Goal: Task Accomplishment & Management: Manage account settings

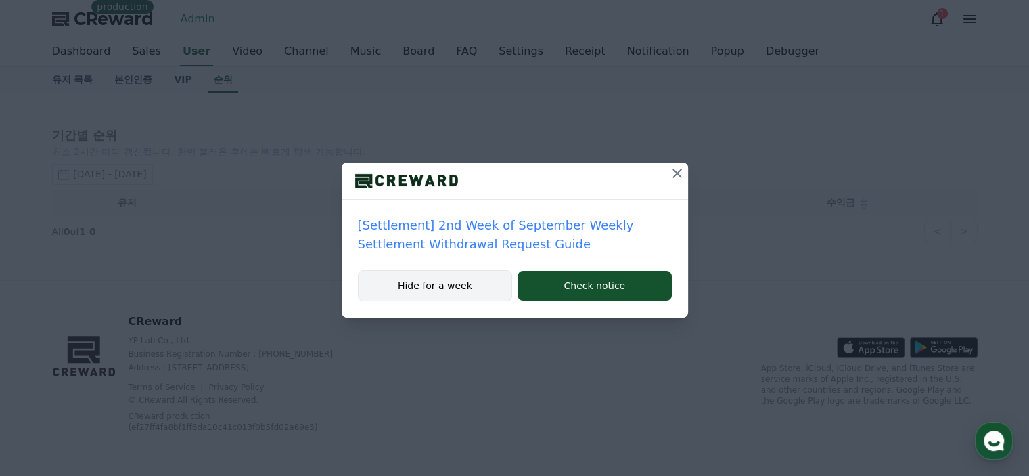
click at [396, 284] on button "Hide for a week" at bounding box center [435, 285] width 155 height 31
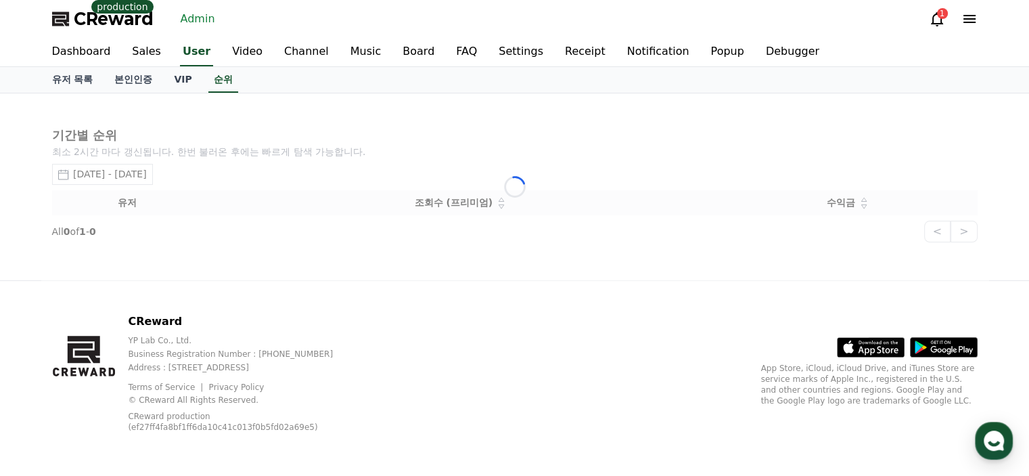
click at [127, 22] on span "CReward" at bounding box center [114, 19] width 80 height 22
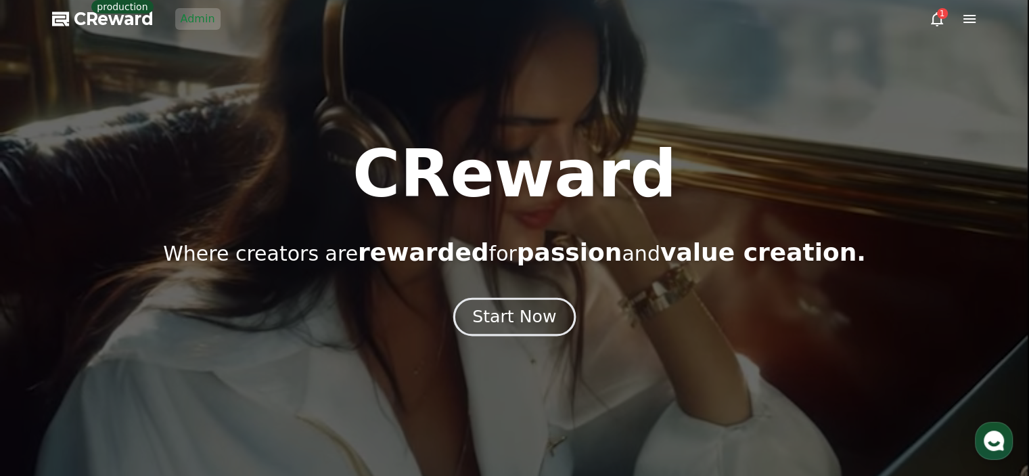
click at [518, 319] on div "Start Now" at bounding box center [514, 316] width 84 height 23
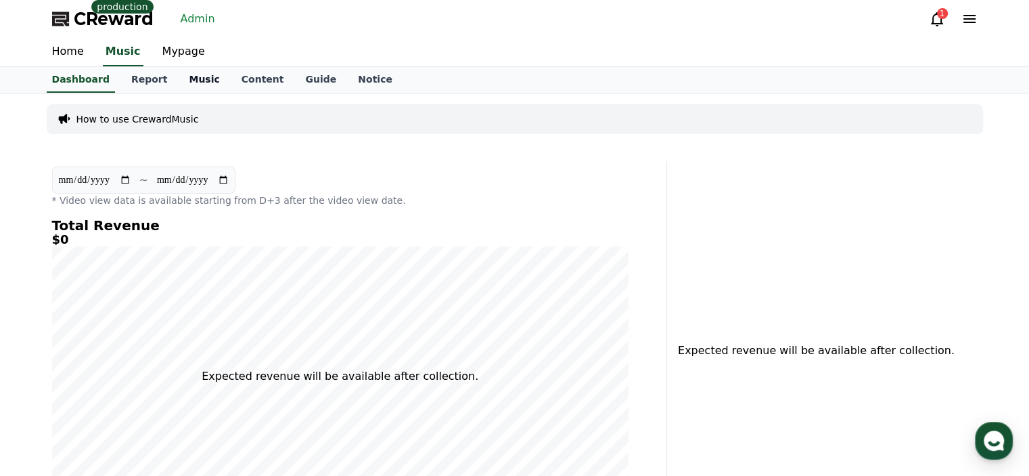
click at [178, 74] on link "Music" at bounding box center [204, 80] width 52 height 26
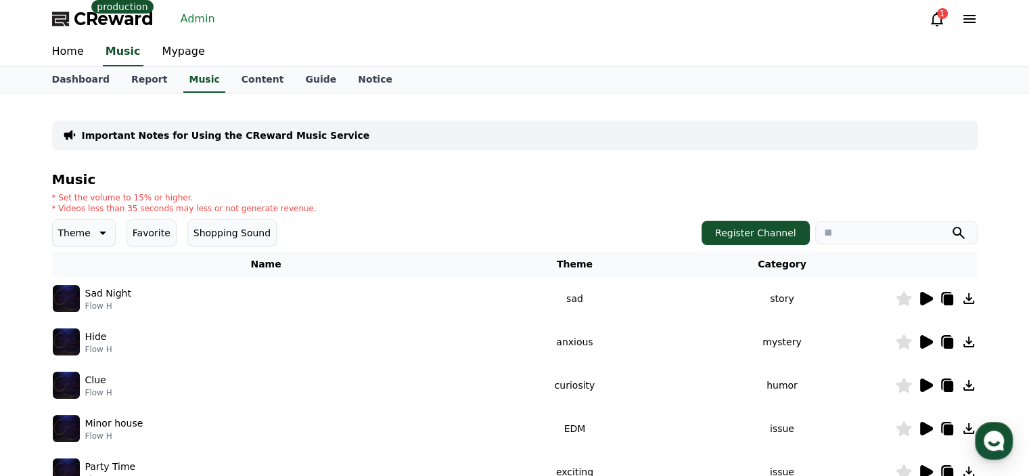
scroll to position [203, 0]
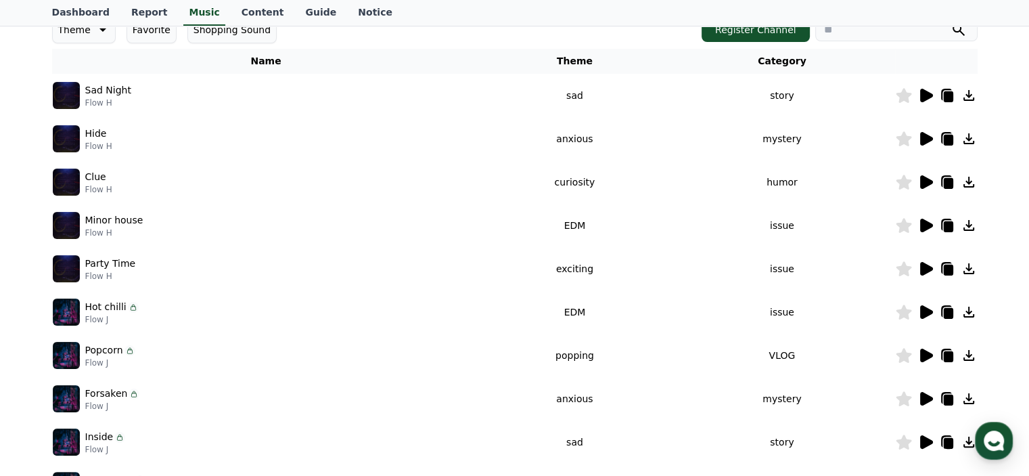
click at [76, 309] on img at bounding box center [66, 311] width 27 height 27
click at [109, 308] on p "Hot chilli" at bounding box center [105, 307] width 41 height 14
click at [928, 309] on icon at bounding box center [926, 312] width 13 height 14
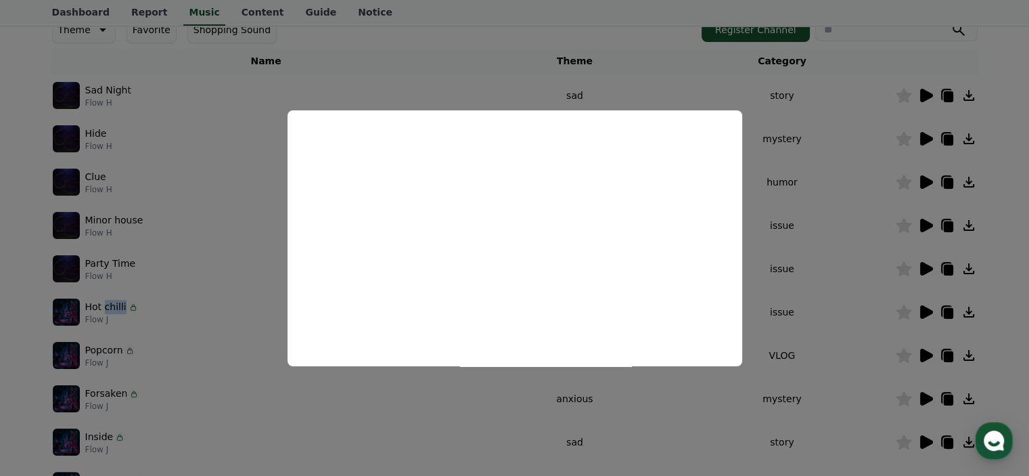
click at [779, 146] on button "close modal" at bounding box center [514, 238] width 1029 height 476
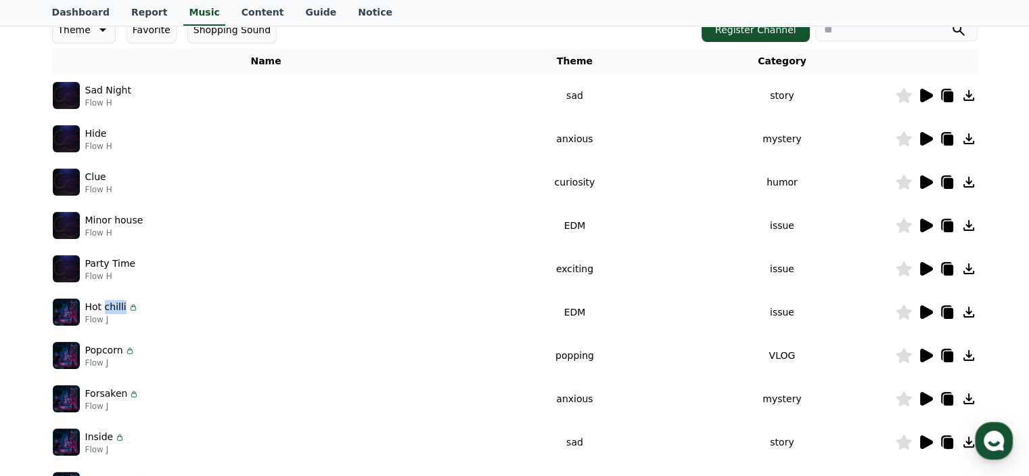
drag, startPoint x: 923, startPoint y: 352, endPoint x: 403, endPoint y: 216, distance: 537.9
click at [403, 216] on tbody "Sad Night Flow H sad story Hide Flow H anxious mystery Clue Flow H curiosity hu…" at bounding box center [515, 290] width 926 height 433
click at [921, 220] on icon at bounding box center [926, 226] width 13 height 14
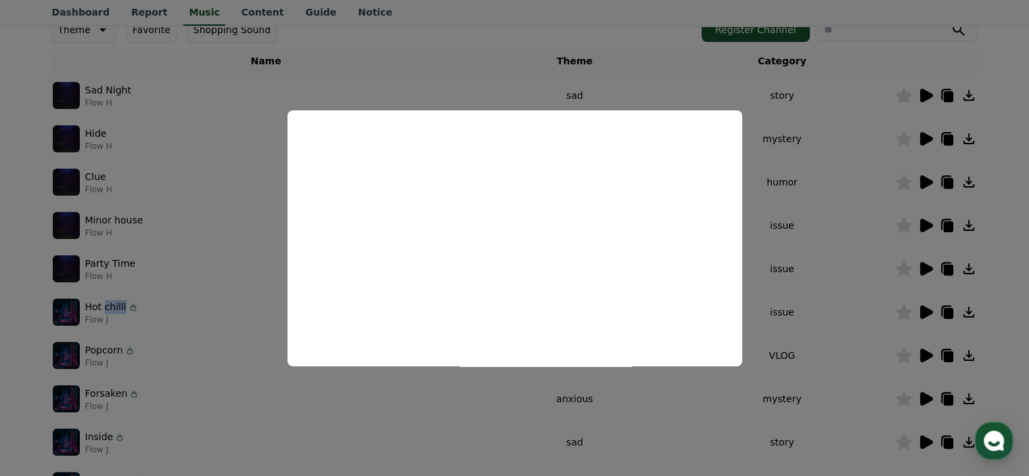
click at [866, 221] on button "close modal" at bounding box center [514, 238] width 1029 height 476
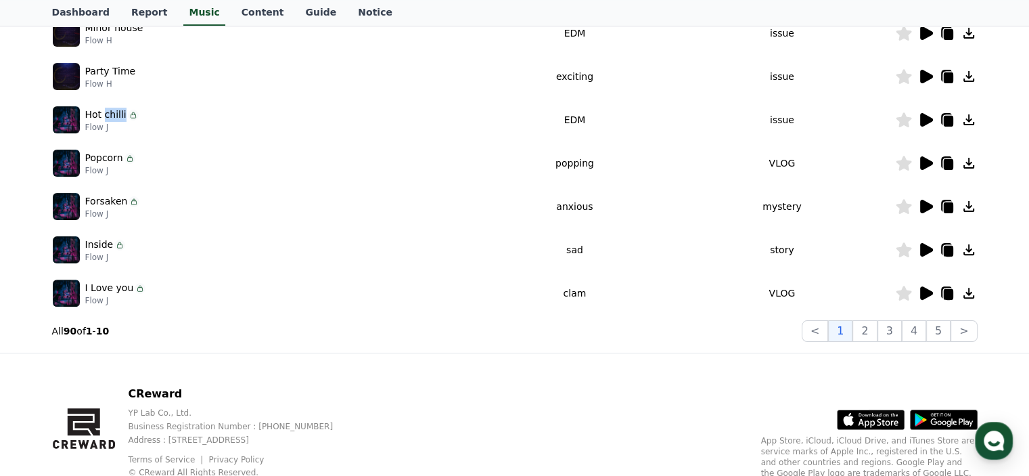
scroll to position [406, 0]
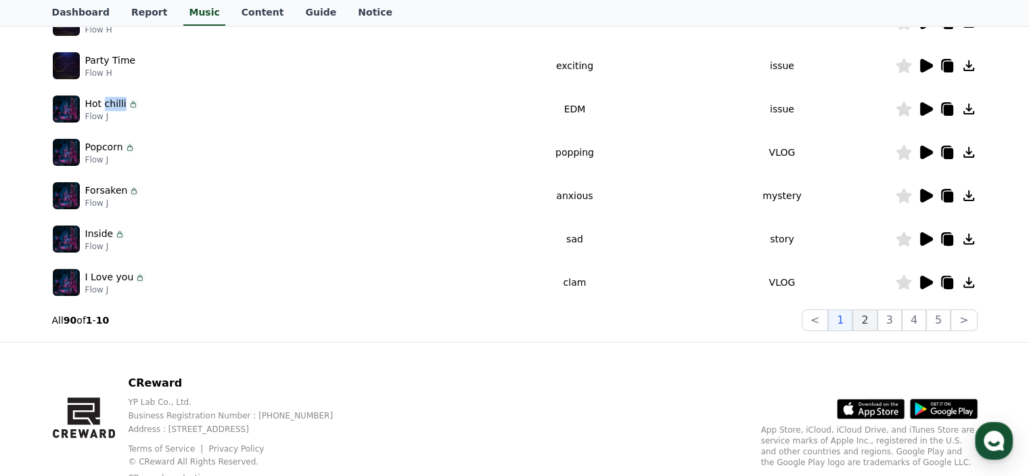
click at [877, 321] on button "2" at bounding box center [864, 320] width 24 height 22
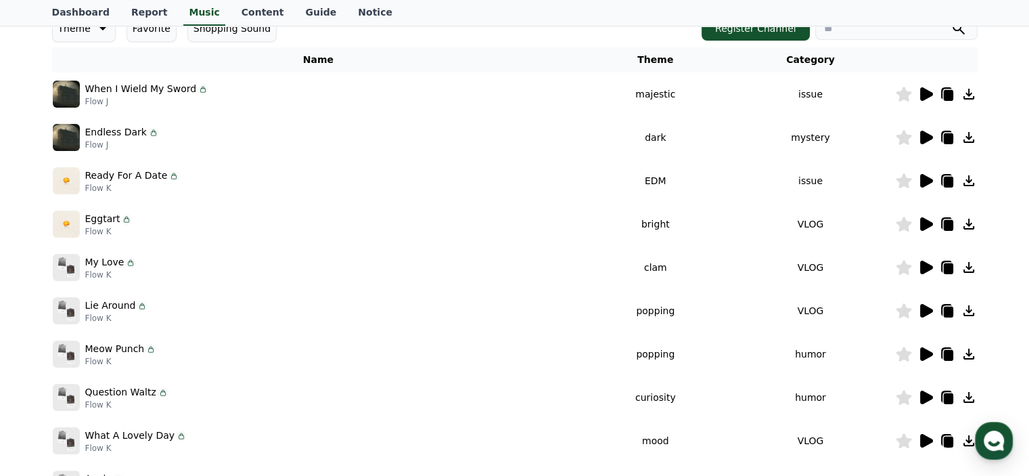
scroll to position [203, 0]
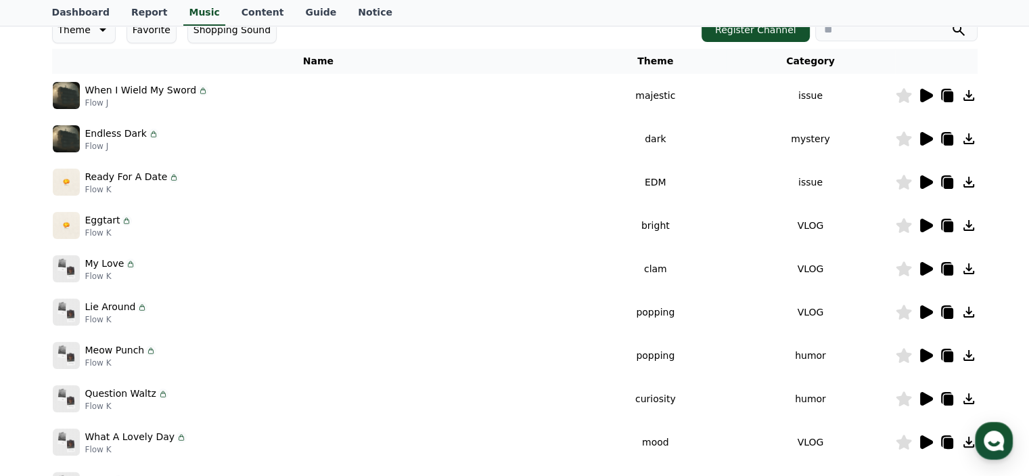
click at [923, 266] on icon at bounding box center [926, 269] width 13 height 14
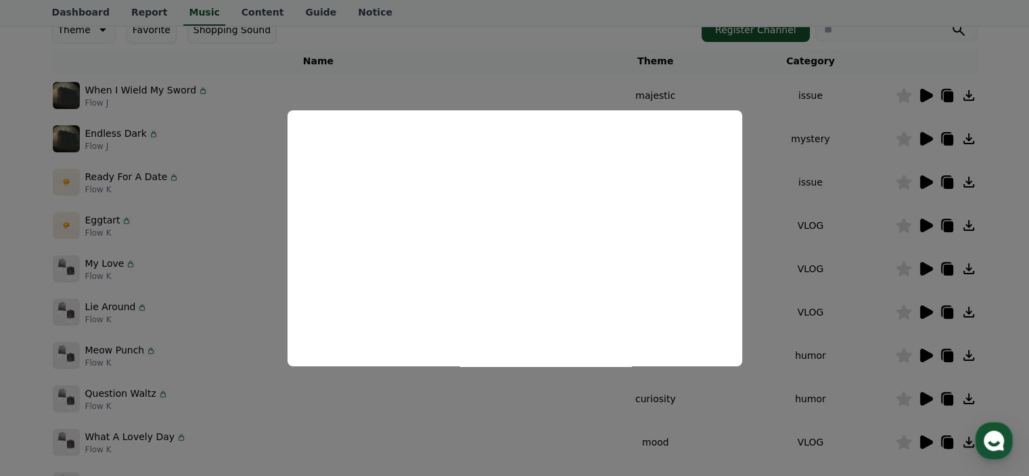
click at [806, 243] on button "close modal" at bounding box center [514, 238] width 1029 height 476
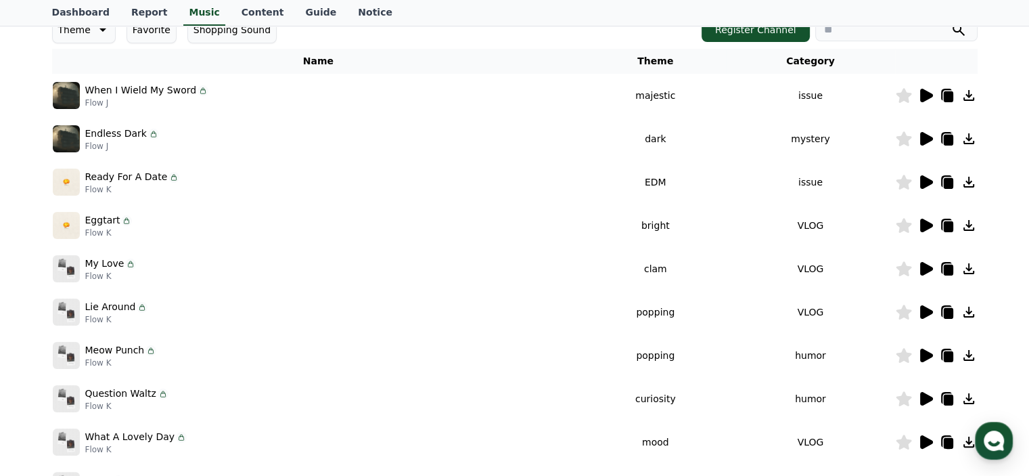
click at [928, 268] on icon at bounding box center [926, 269] width 13 height 14
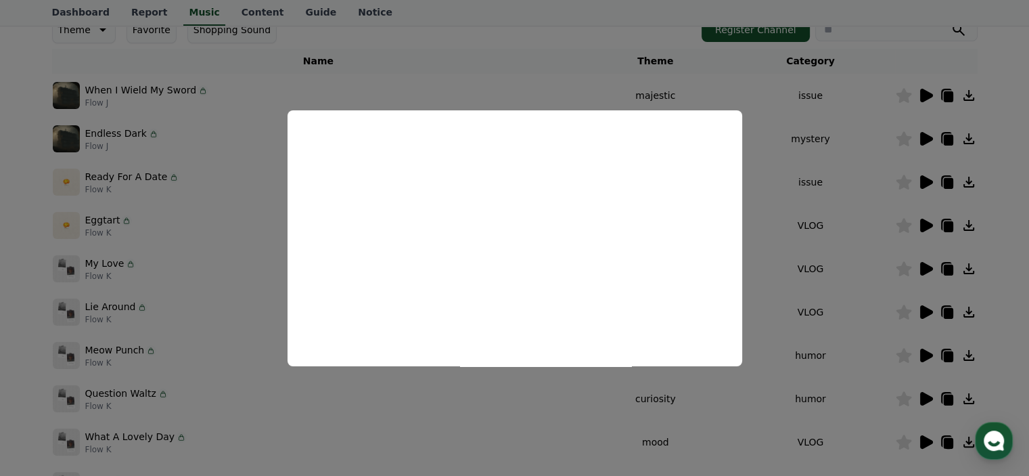
click at [561, 436] on button "close modal" at bounding box center [514, 238] width 1029 height 476
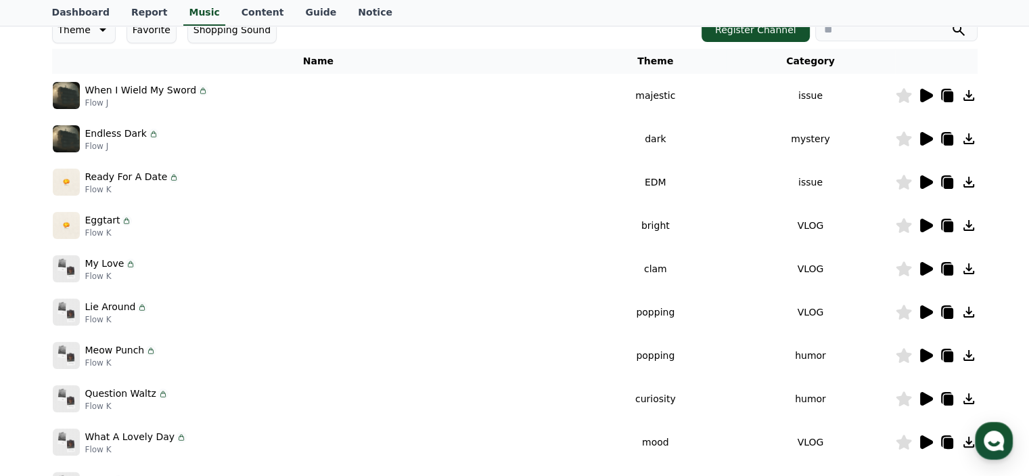
click at [890, 35] on input "search" at bounding box center [896, 29] width 162 height 23
type input "******"
click at [951, 22] on button "submit" at bounding box center [959, 30] width 16 height 16
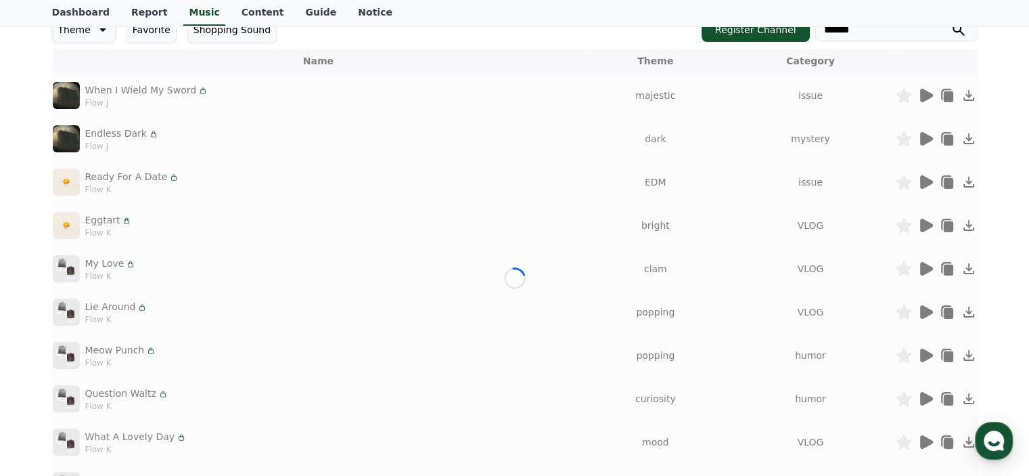
scroll to position [49, 0]
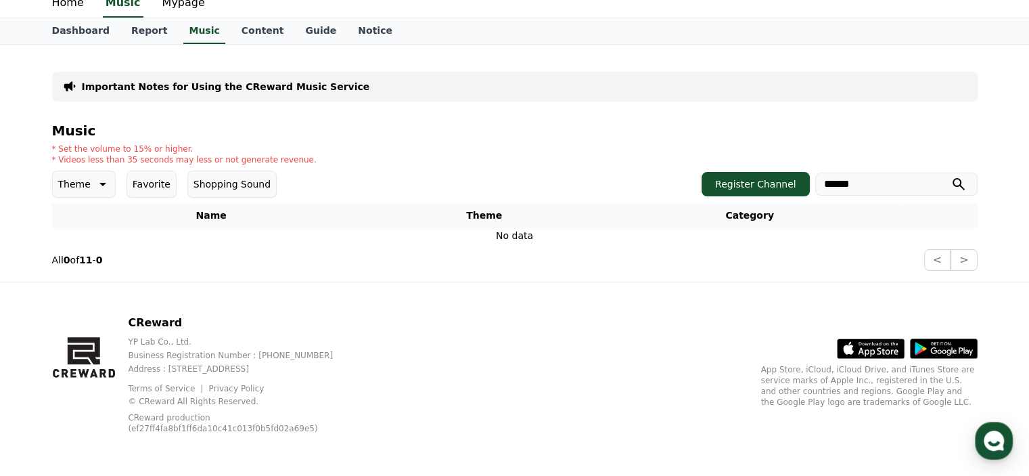
click at [886, 183] on input "******" at bounding box center [896, 184] width 162 height 23
click at [382, 148] on div "* Set the volume to 15% or higher. * Videos less than 35 seconds may less or no…" at bounding box center [515, 154] width 926 height 22
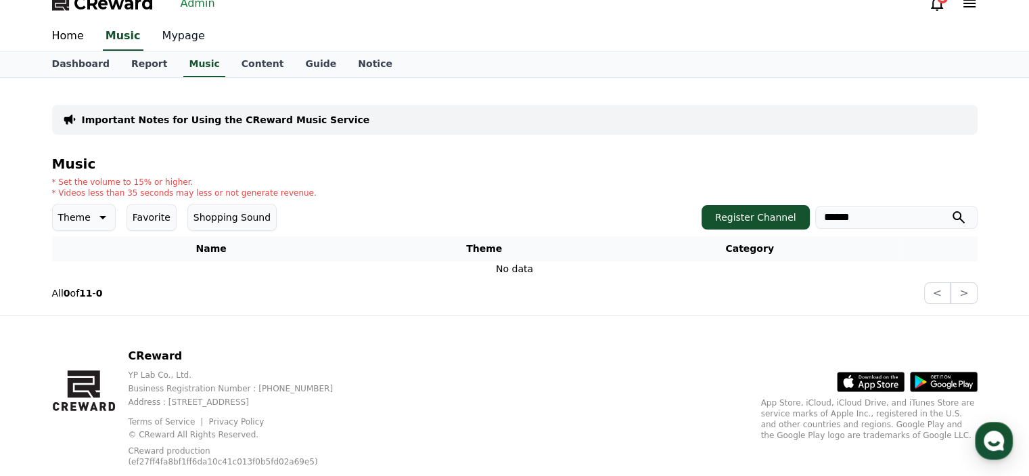
scroll to position [0, 0]
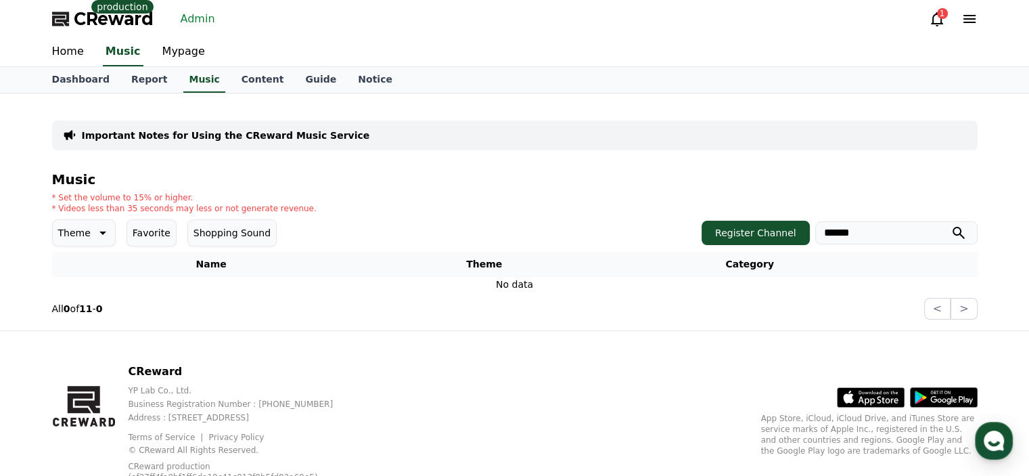
click at [206, 18] on link "Admin" at bounding box center [197, 19] width 45 height 22
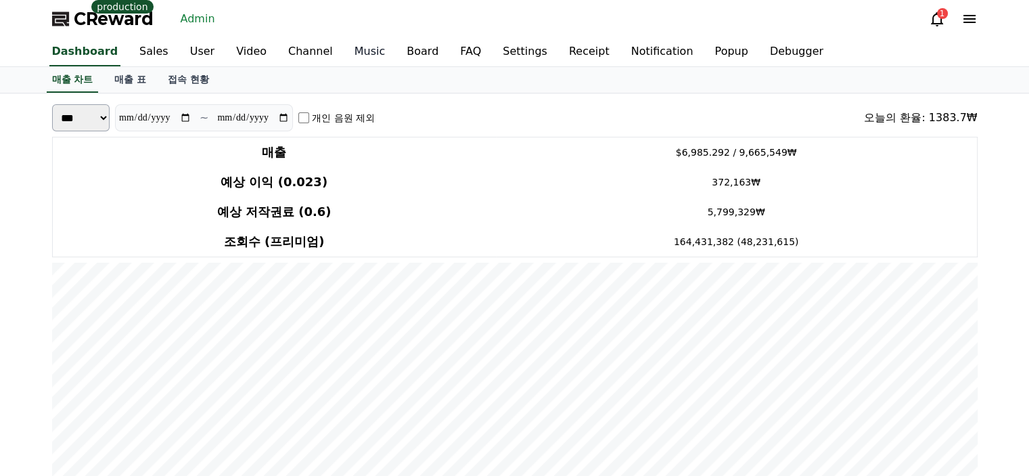
click at [361, 54] on link "Music" at bounding box center [370, 52] width 53 height 28
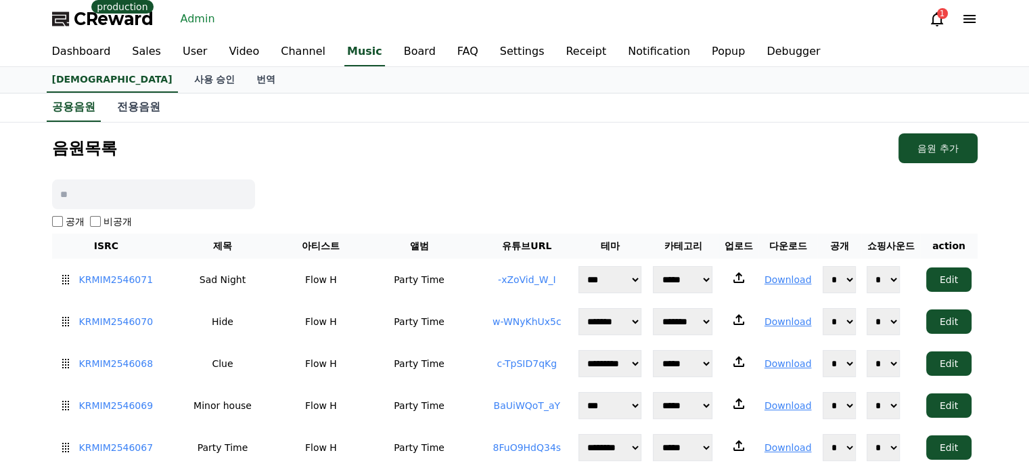
click at [211, 202] on input at bounding box center [153, 194] width 203 height 30
type input "******"
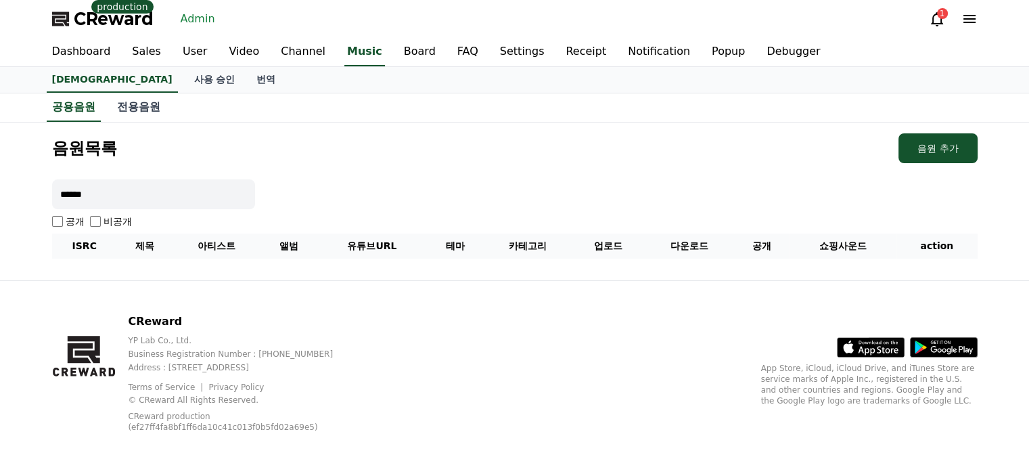
click at [172, 194] on input "******" at bounding box center [153, 194] width 203 height 30
click at [72, 107] on link "공용음원" at bounding box center [74, 107] width 54 height 28
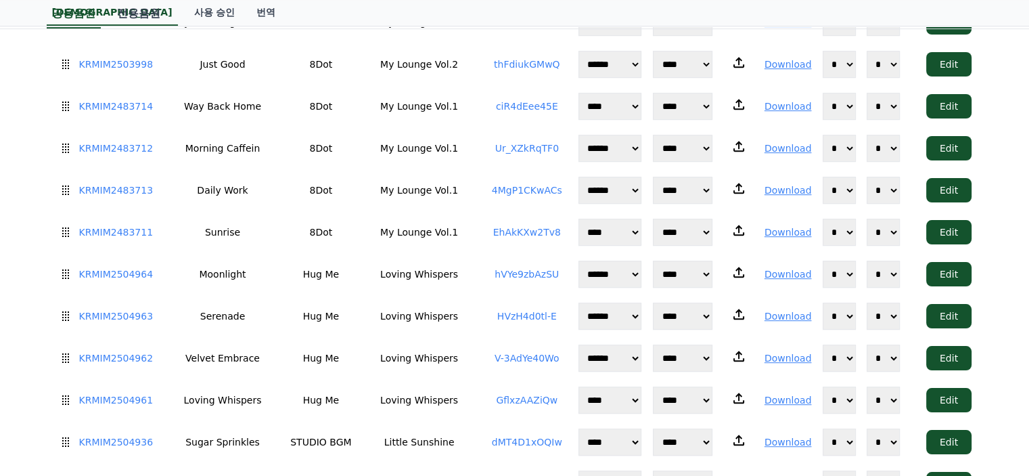
scroll to position [5937, 0]
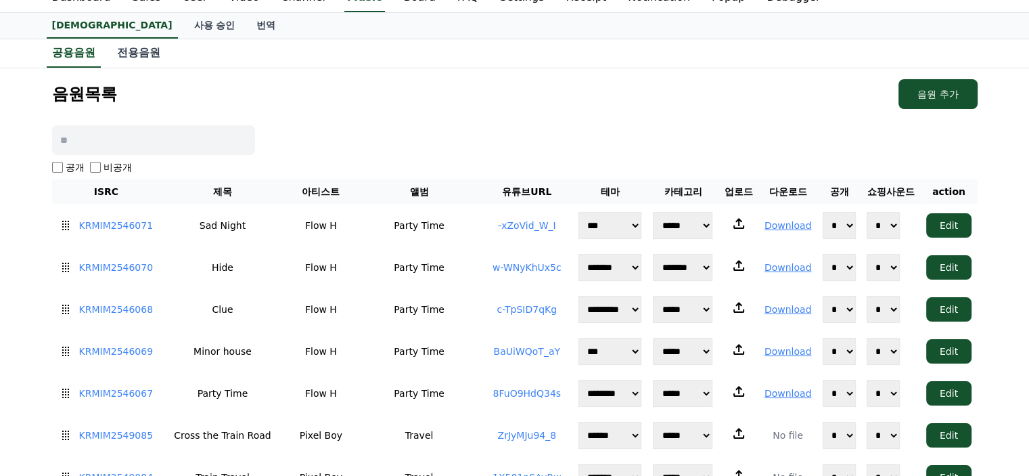
scroll to position [45, 0]
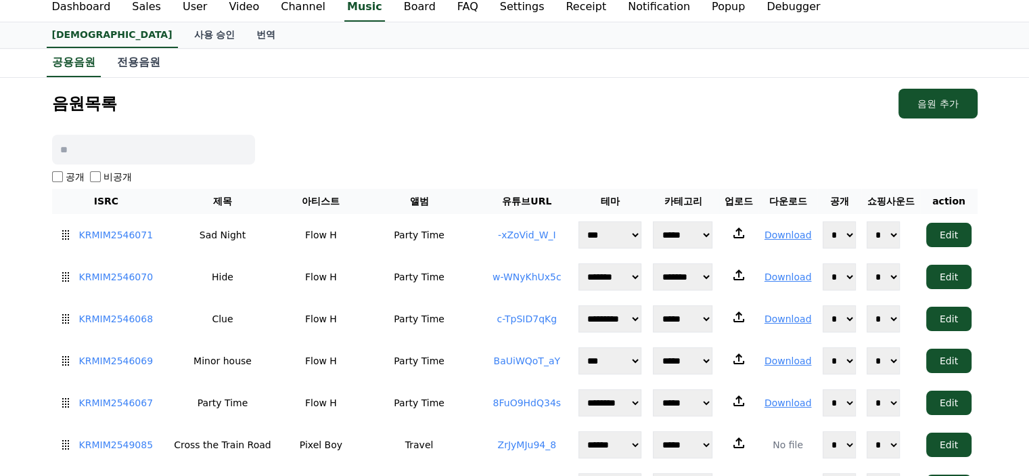
click at [164, 143] on input at bounding box center [153, 150] width 203 height 30
type input "*"
type input "******"
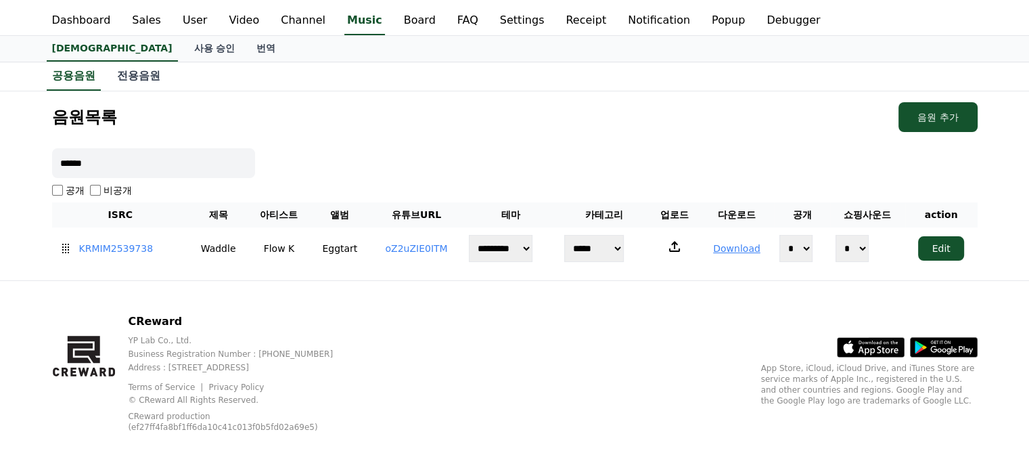
scroll to position [29, 0]
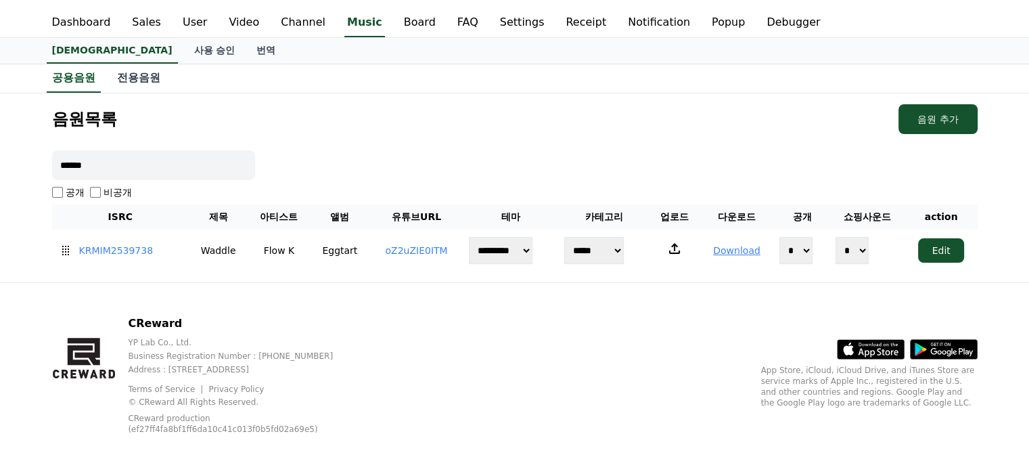
click at [421, 137] on div "음원목록 음원 추가 ****** 공개 비공개 ISRC 제목 아티스트 앨범 유튜브URL 테마 카테고리 업로드 다운로드 공개 쇼핑사운드 actio…" at bounding box center [515, 188] width 936 height 178
click at [403, 250] on link "oZ2uZIE0ITM" at bounding box center [416, 250] width 62 height 11
click at [541, 139] on div "음원목록 음원 추가 ****** 공개 비공개 ISRC 제목 아티스트 앨범 유튜브URL 테마 카테고리 업로드 다운로드 공개 쇼핑사운드 actio…" at bounding box center [515, 188] width 936 height 178
